Goal: Information Seeking & Learning: Learn about a topic

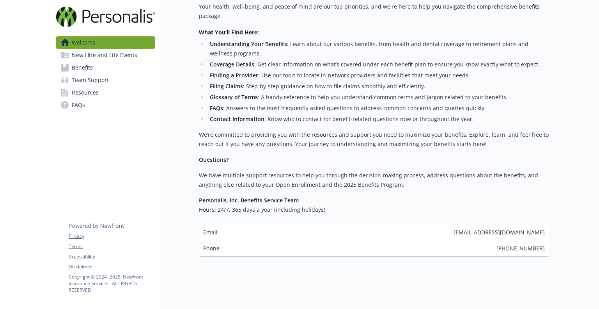
click at [91, 66] on span "Benefits" at bounding box center [82, 67] width 21 height 12
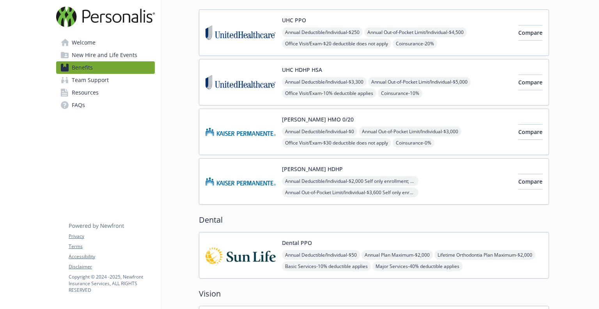
scroll to position [45, 0]
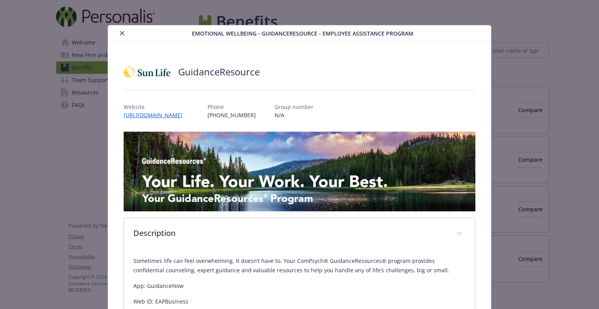
scroll to position [1125, 0]
